Goal: Connect with others: Connect with others

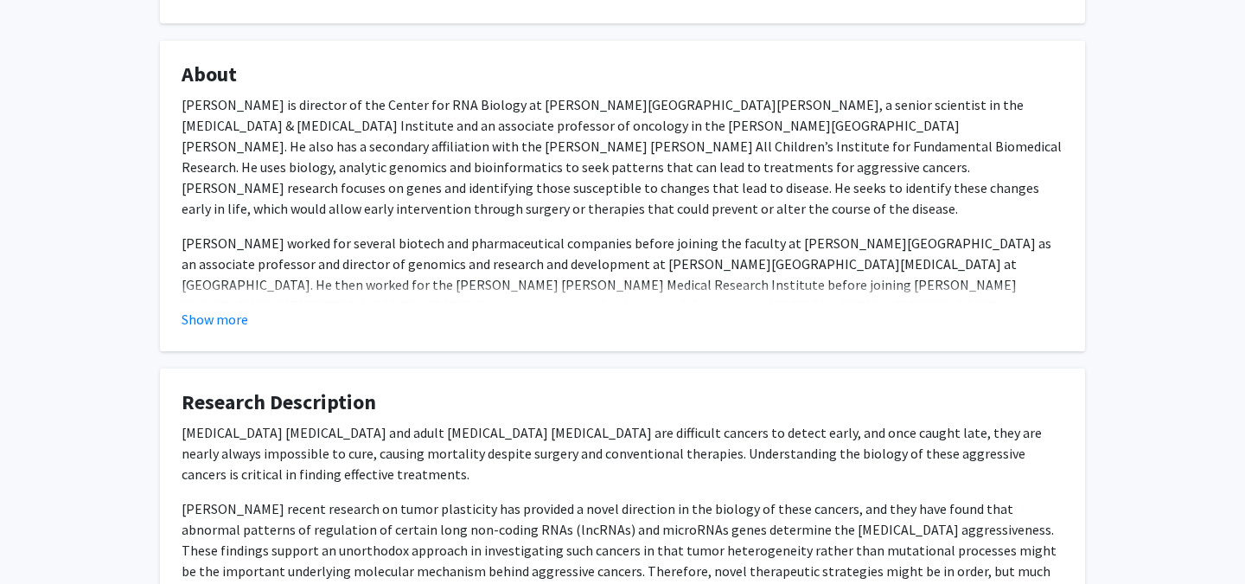
scroll to position [262, 0]
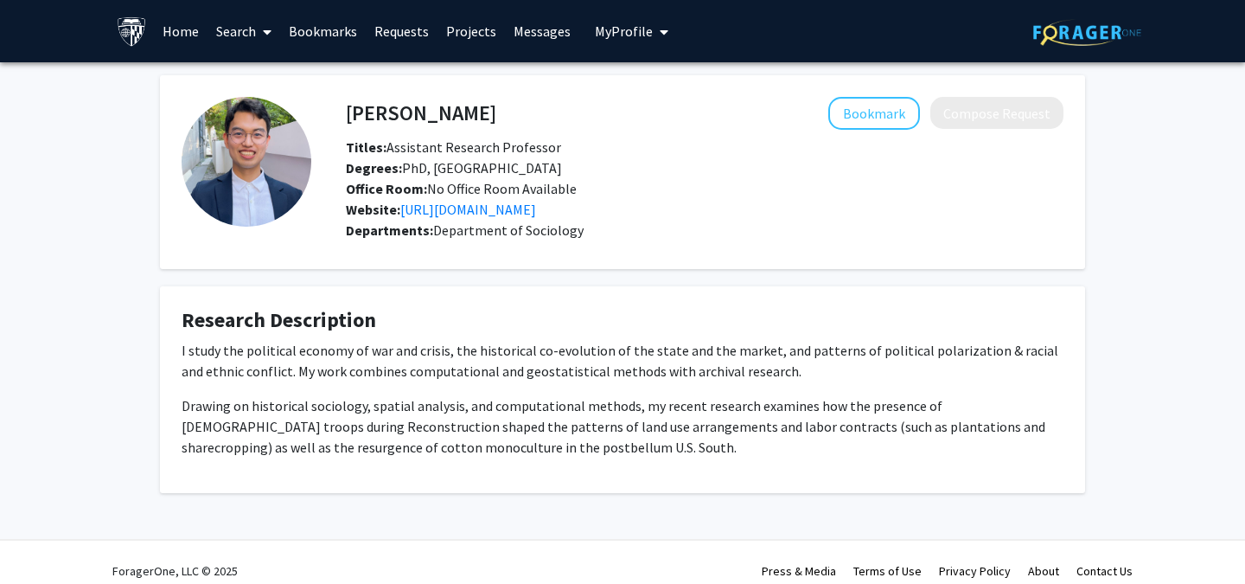
scroll to position [17, 0]
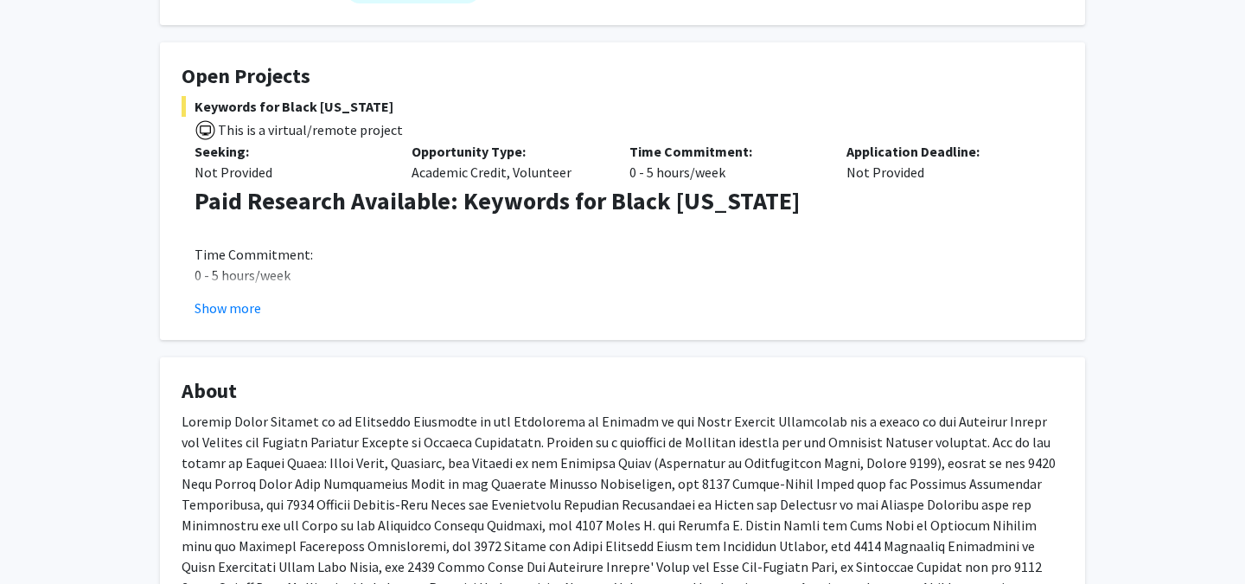
scroll to position [297, 0]
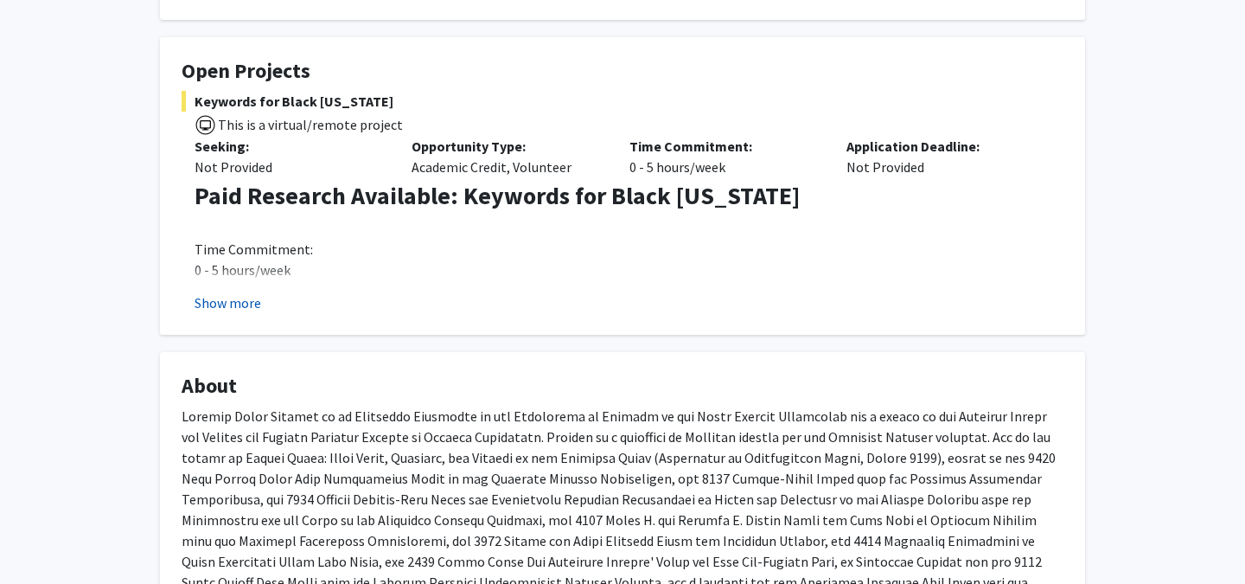
click at [234, 298] on button "Show more" at bounding box center [228, 302] width 67 height 21
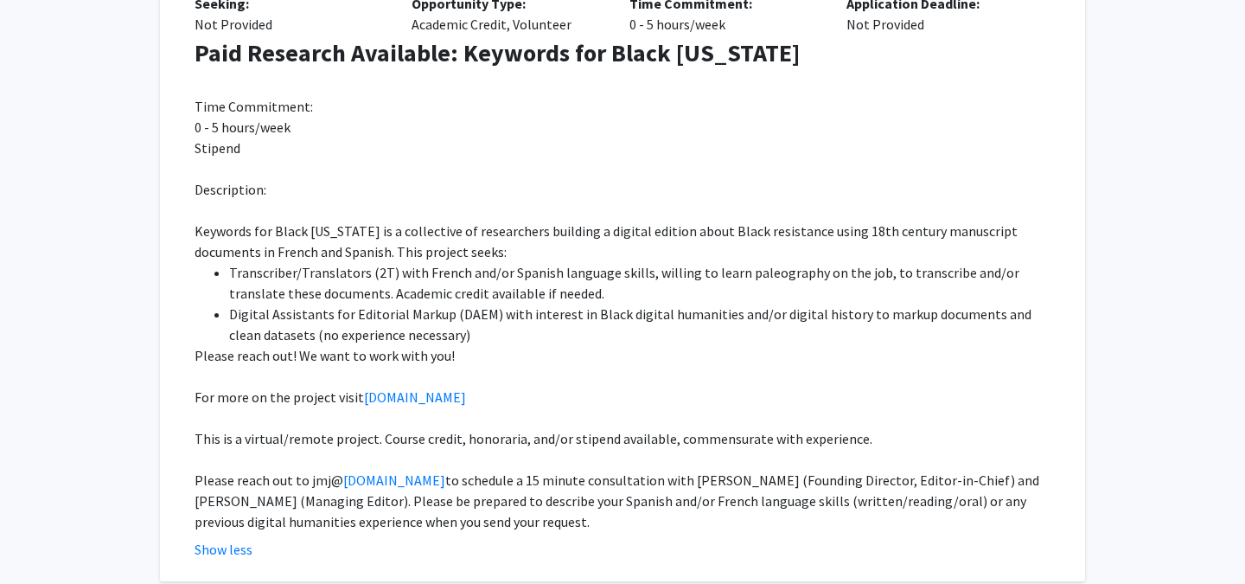
scroll to position [439, 0]
click at [763, 237] on span "Keywords for Black [US_STATE] is a collective of researchers building a digital…" at bounding box center [606, 242] width 823 height 38
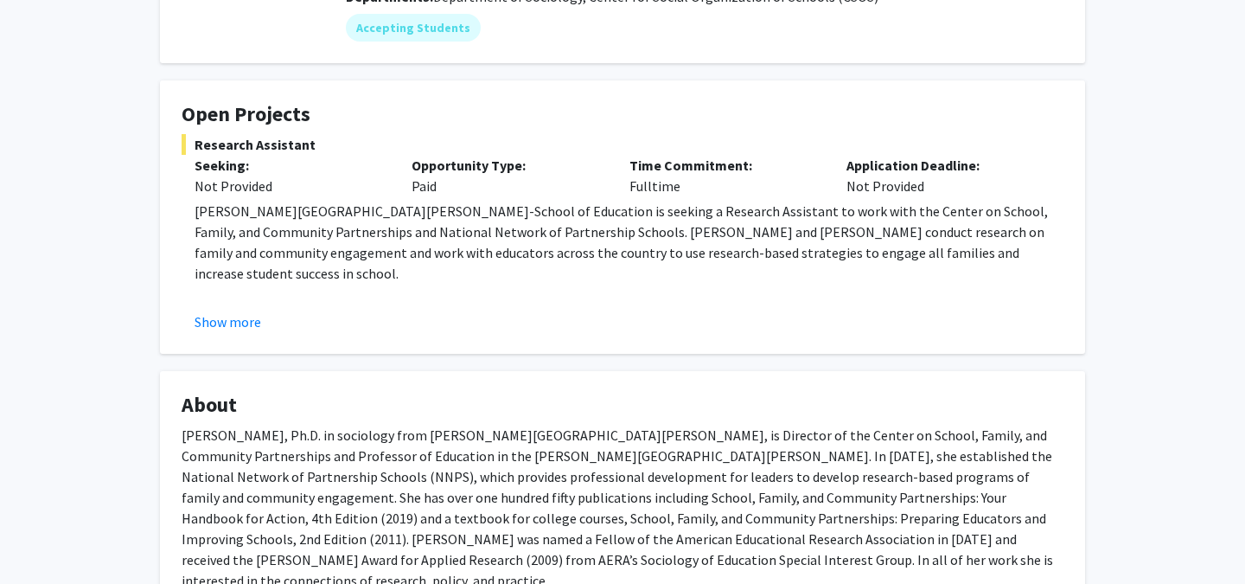
scroll to position [240, 0]
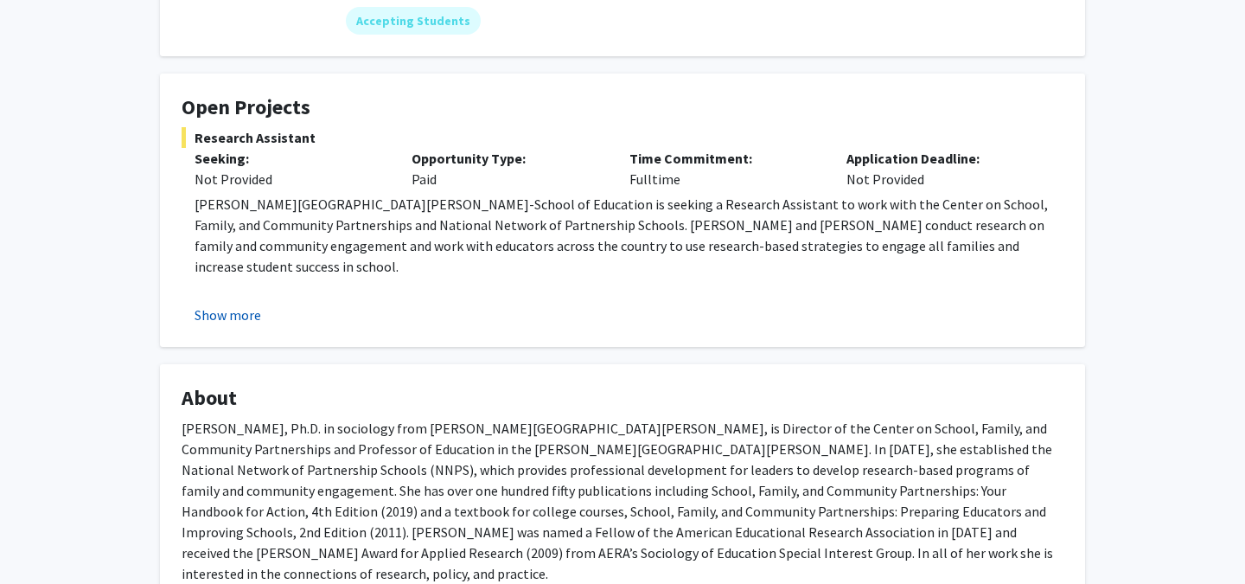
click at [242, 316] on button "Show more" at bounding box center [228, 314] width 67 height 21
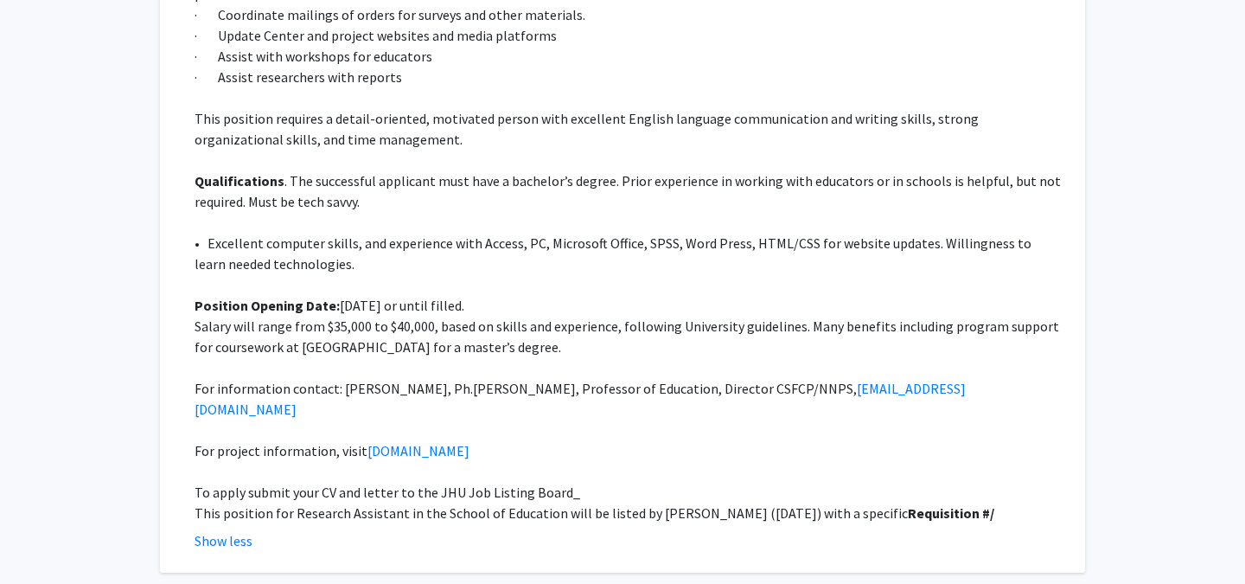
scroll to position [679, 0]
